Goal: Transaction & Acquisition: Download file/media

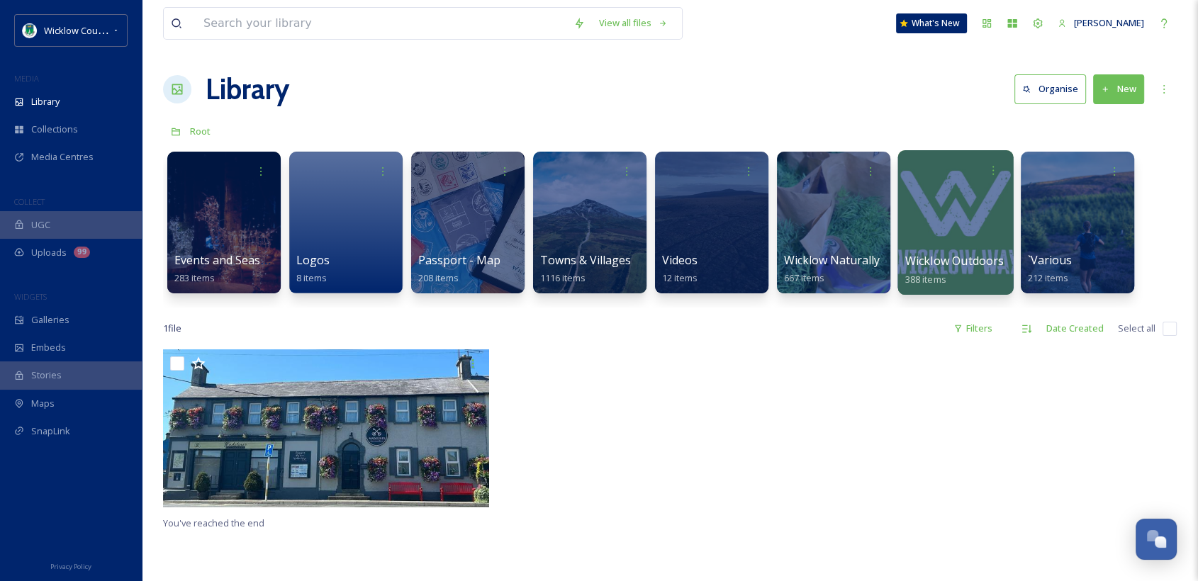
click at [945, 260] on span "Wicklow Outdoors" at bounding box center [954, 261] width 99 height 16
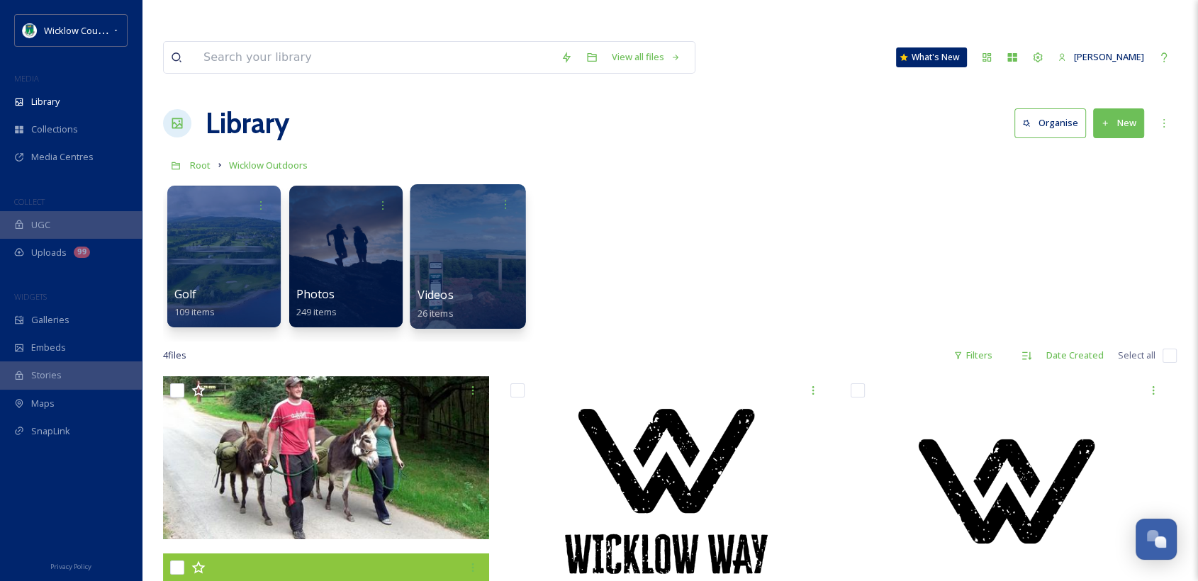
click at [442, 287] on span "Videos" at bounding box center [435, 295] width 36 height 16
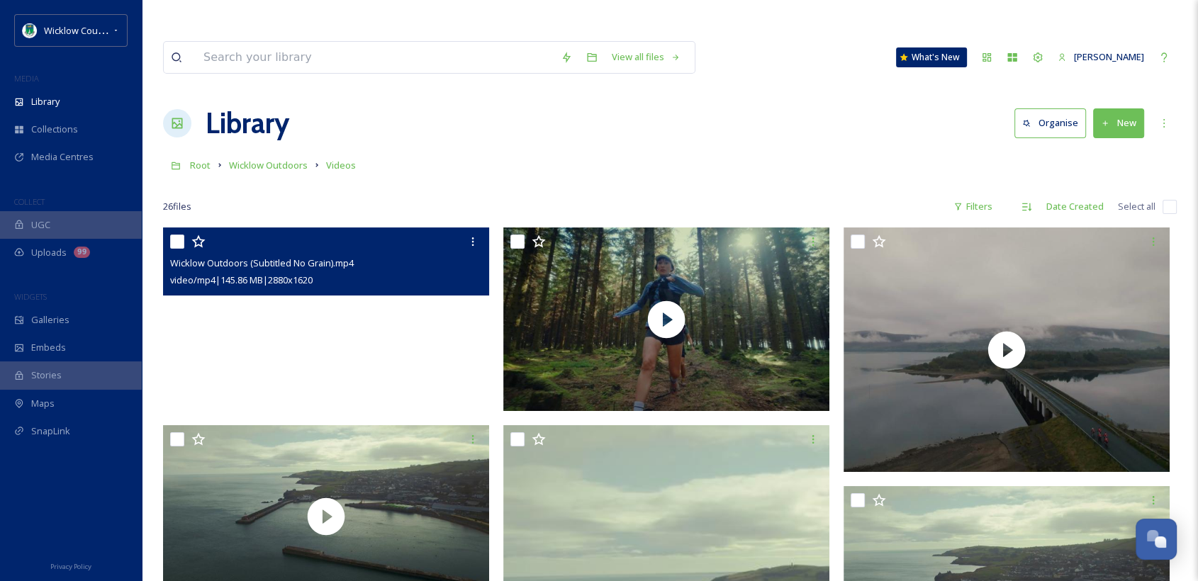
click at [327, 283] on video "Wicklow Outdoors (Subtitled No Grain).mp4" at bounding box center [326, 319] width 326 height 184
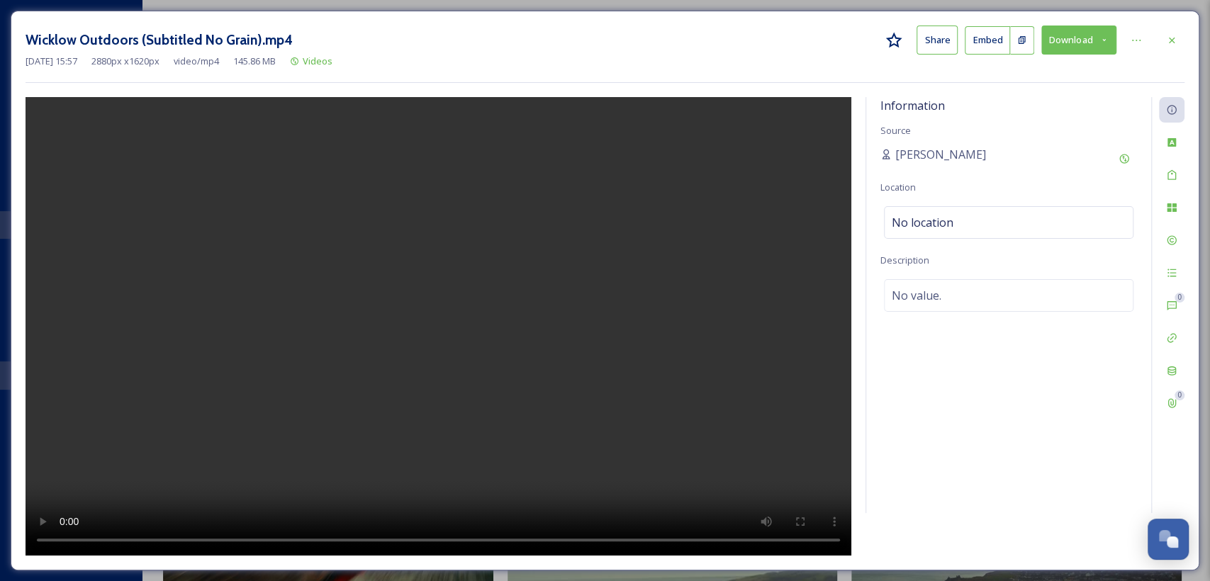
click at [1089, 38] on button "Download" at bounding box center [1078, 40] width 75 height 29
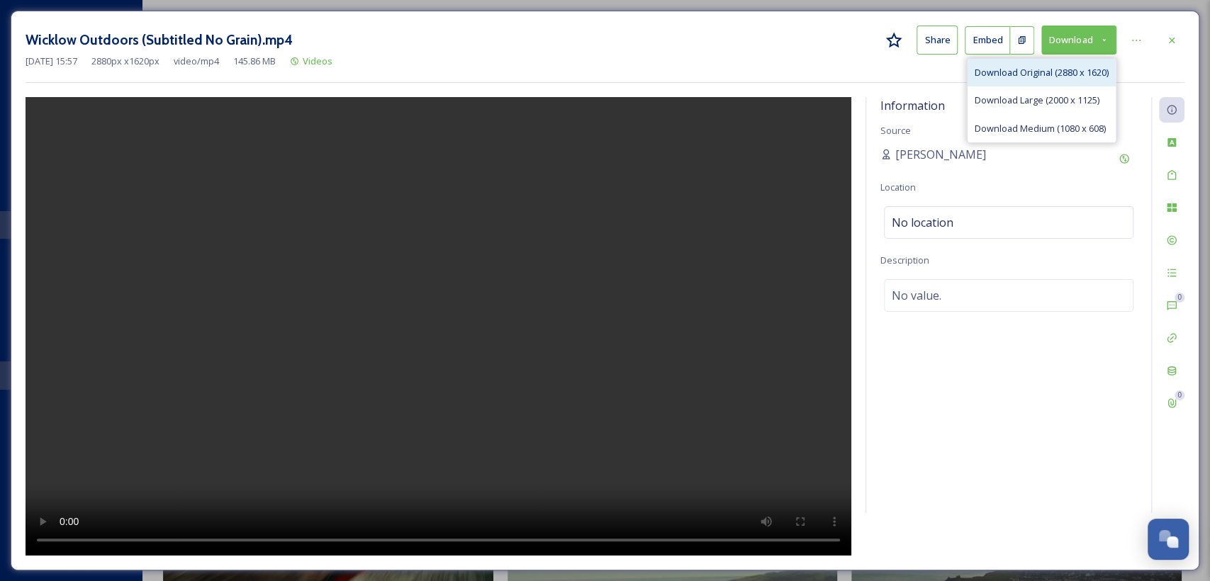
click at [1005, 73] on span "Download Original (2880 x 1620)" at bounding box center [1041, 72] width 134 height 13
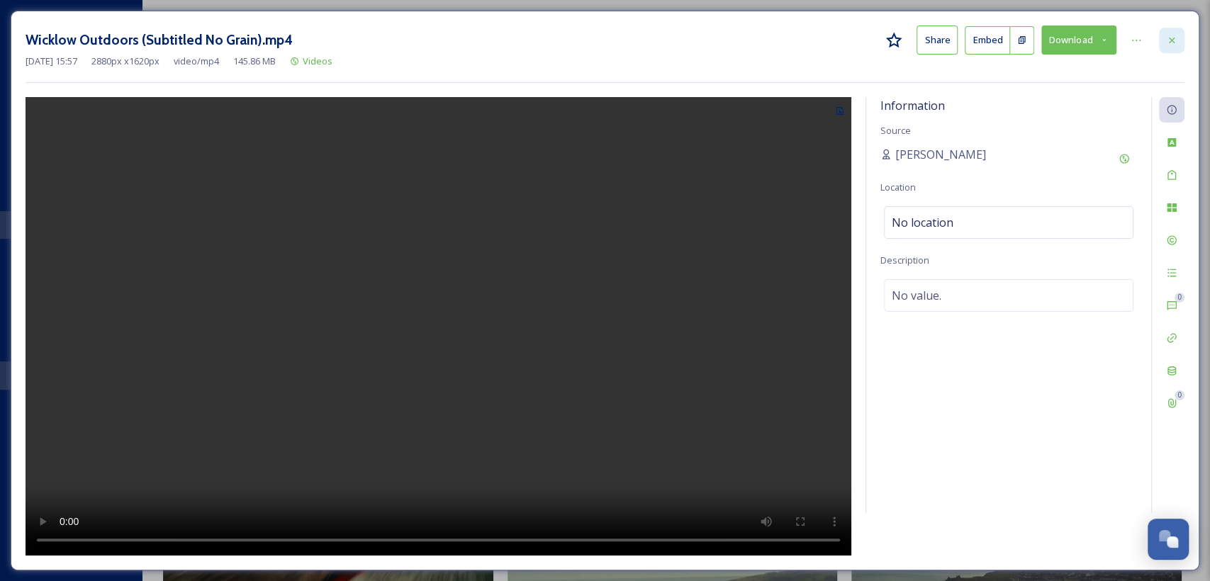
click at [1171, 38] on icon at bounding box center [1171, 40] width 11 height 11
